Goal: Navigation & Orientation: Find specific page/section

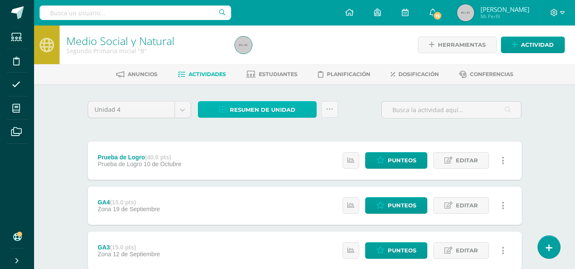
click at [238, 114] on span "Resumen de unidad" at bounding box center [263, 110] width 66 height 16
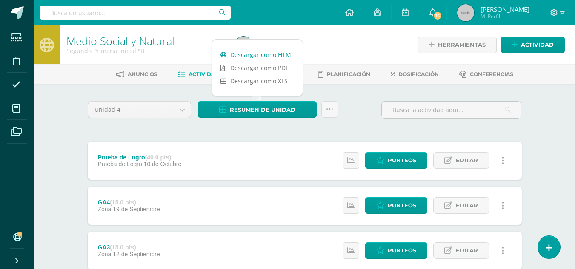
click at [268, 51] on link "Descargar como HTML" at bounding box center [257, 54] width 91 height 13
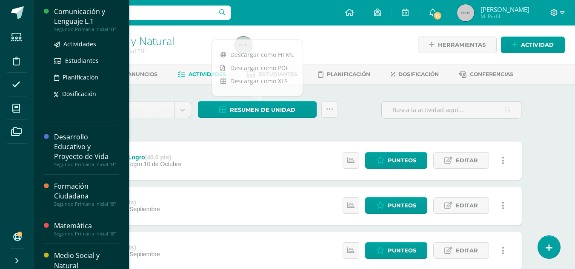
click at [77, 16] on div "Comunicación y Lenguaje L.1" at bounding box center [86, 17] width 65 height 20
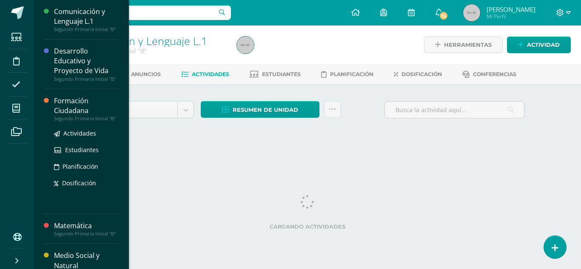
scroll to position [100, 0]
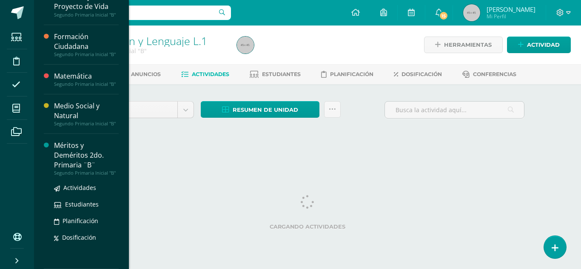
click at [71, 147] on div "Méritos y Deméritos 2do. Primaria ¨B¨" at bounding box center [86, 155] width 65 height 29
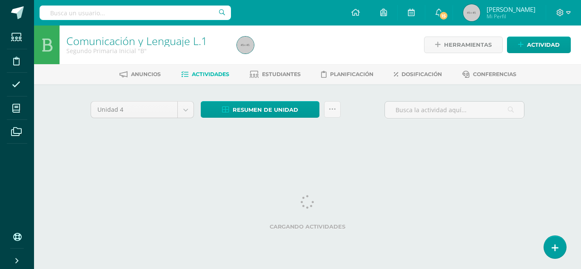
scroll to position [14, 0]
